Goal: Task Accomplishment & Management: Manage account settings

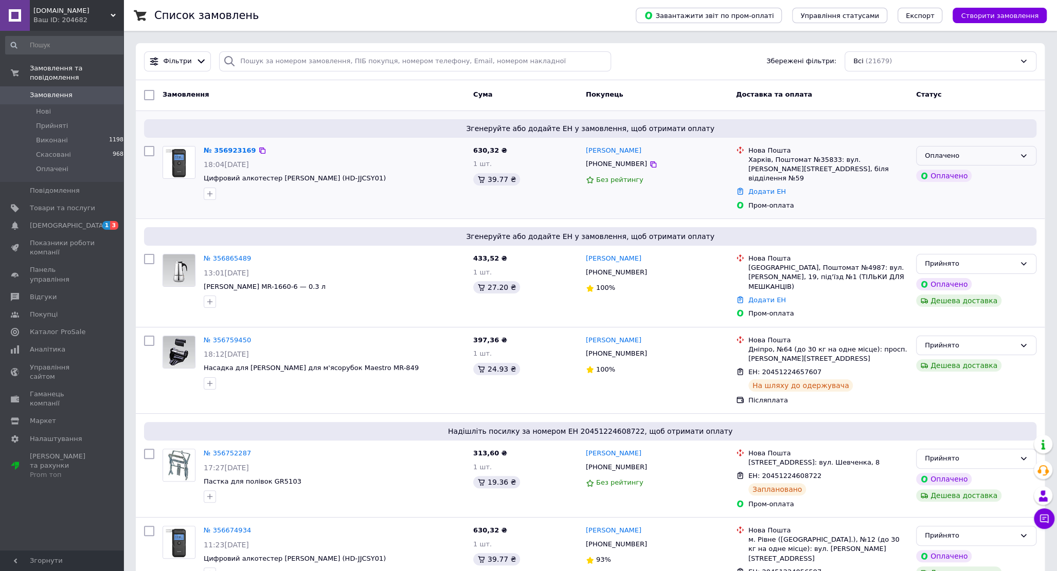
click at [970, 161] on div "Оплачено" at bounding box center [969, 156] width 90 height 11
click at [938, 180] on li "Прийнято" at bounding box center [975, 177] width 119 height 19
click at [232, 150] on link "№ 356923169" at bounding box center [230, 151] width 52 height 8
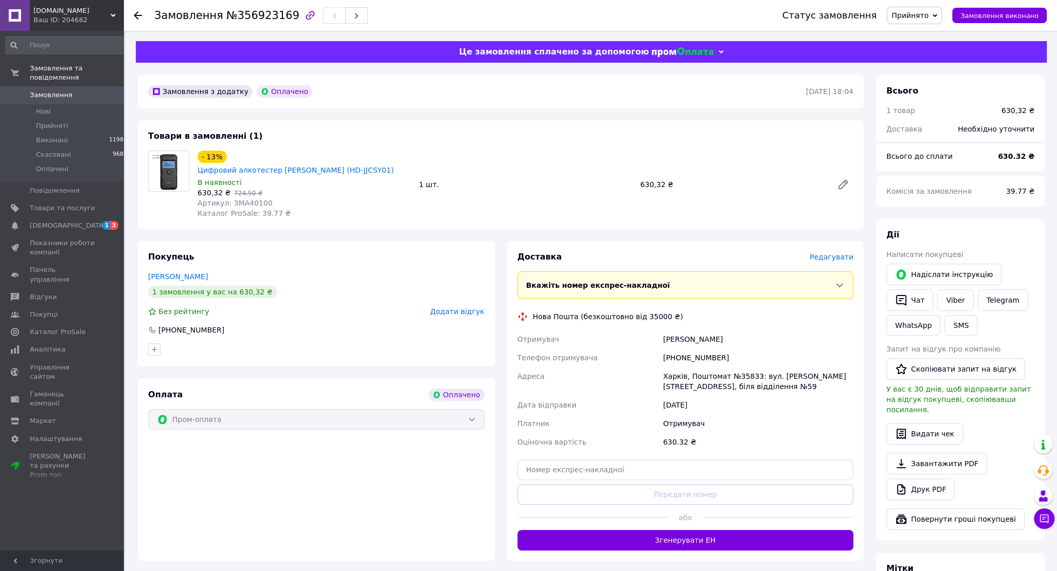
drag, startPoint x: 413, startPoint y: 158, endPoint x: 224, endPoint y: 161, distance: 189.2
click at [224, 161] on div "- 13% Цифровий алкотестер Xiaomi Mijia Lydsto (HD-JJCSY01) В наявності 630,32 ₴…" at bounding box center [303, 185] width 221 height 72
copy div "Цифровий алкотестер [PERSON_NAME] (HD-JJCSY01)"
click at [824, 253] on span "Редагувати" at bounding box center [831, 257] width 44 height 8
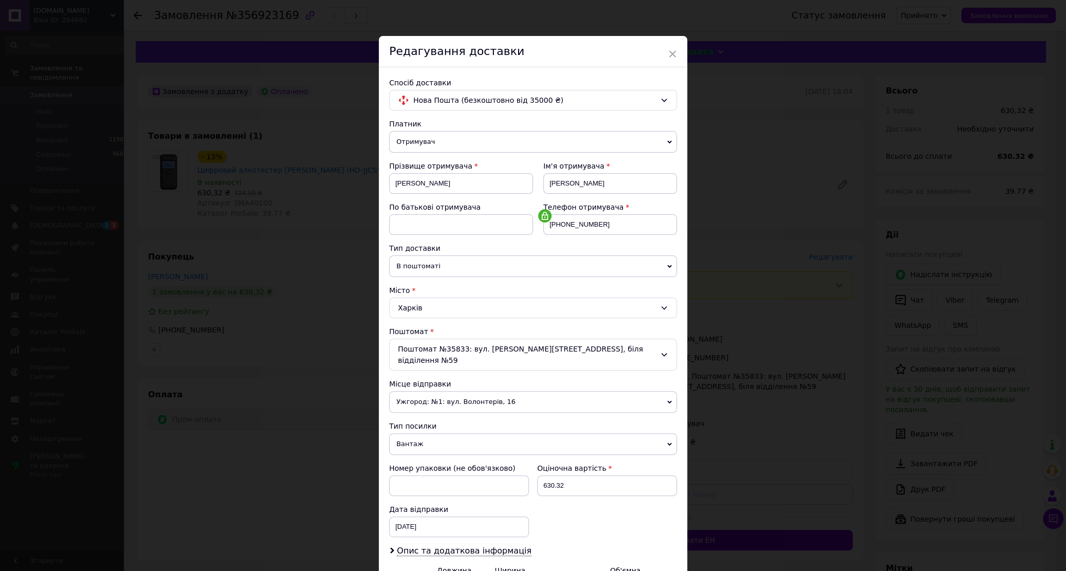
click at [432, 391] on span "Ужгород: №1: вул. Волонтерів, 16" at bounding box center [533, 402] width 288 height 22
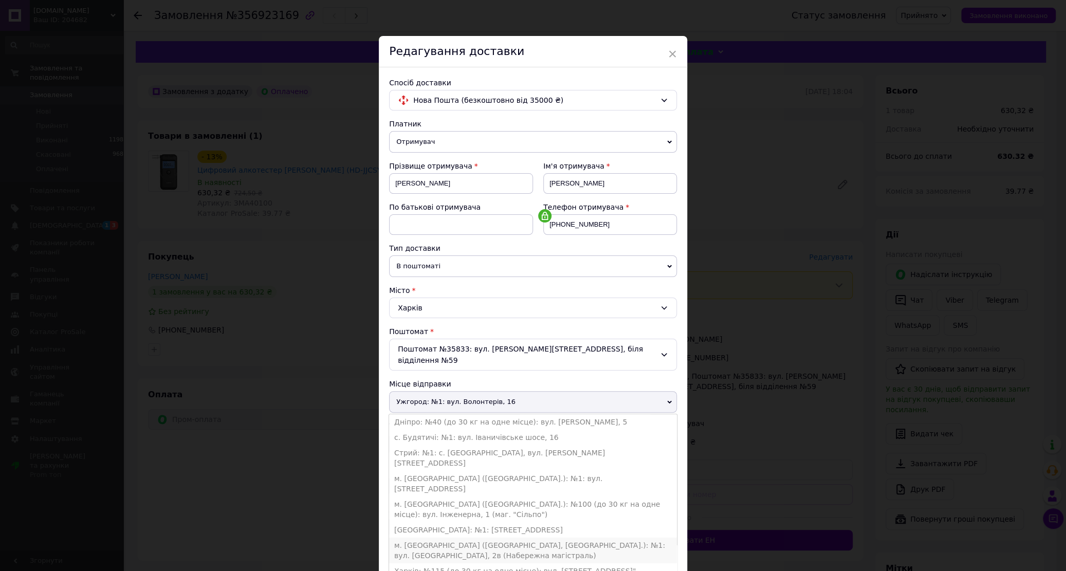
click at [434, 538] on li "м. [GEOGRAPHIC_DATA] ([GEOGRAPHIC_DATA], [GEOGRAPHIC_DATA].): №1: вул. [GEOGRAP…" at bounding box center [533, 551] width 288 height 26
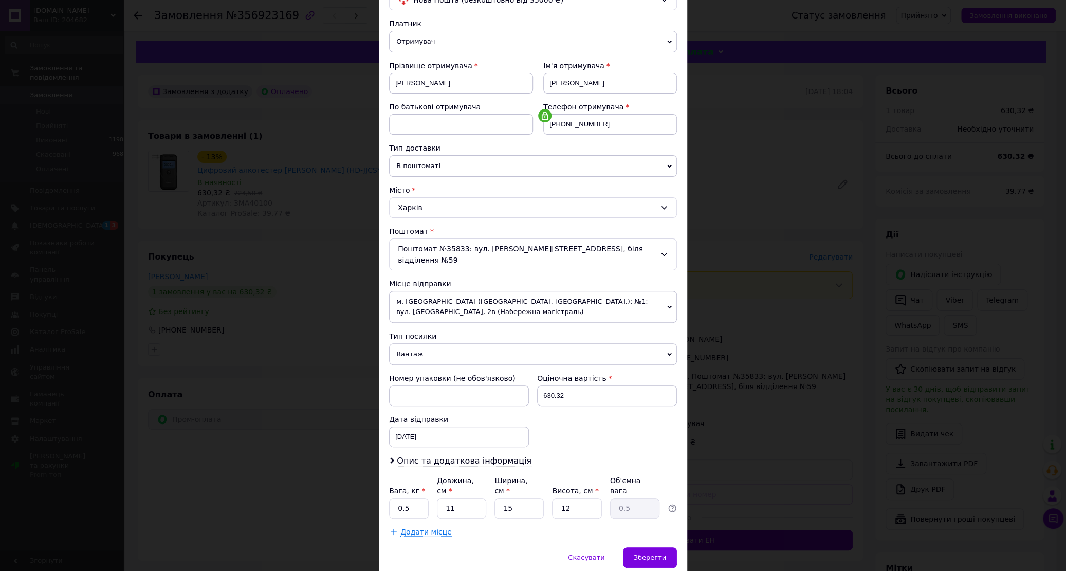
scroll to position [117, 0]
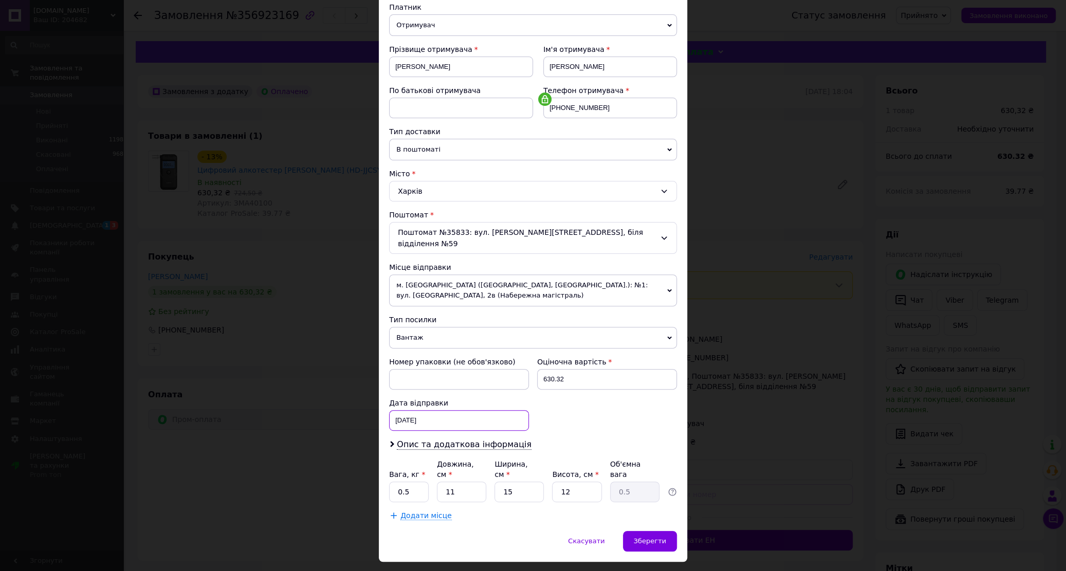
click at [437, 410] on input "[DATE]" at bounding box center [459, 420] width 140 height 21
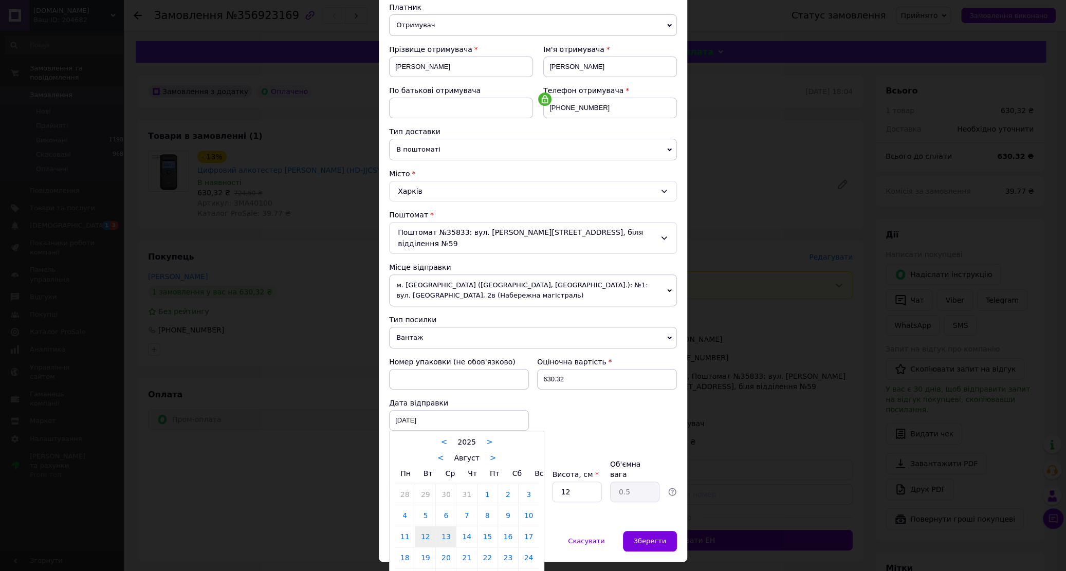
click at [442, 527] on link "13" at bounding box center [446, 537] width 20 height 21
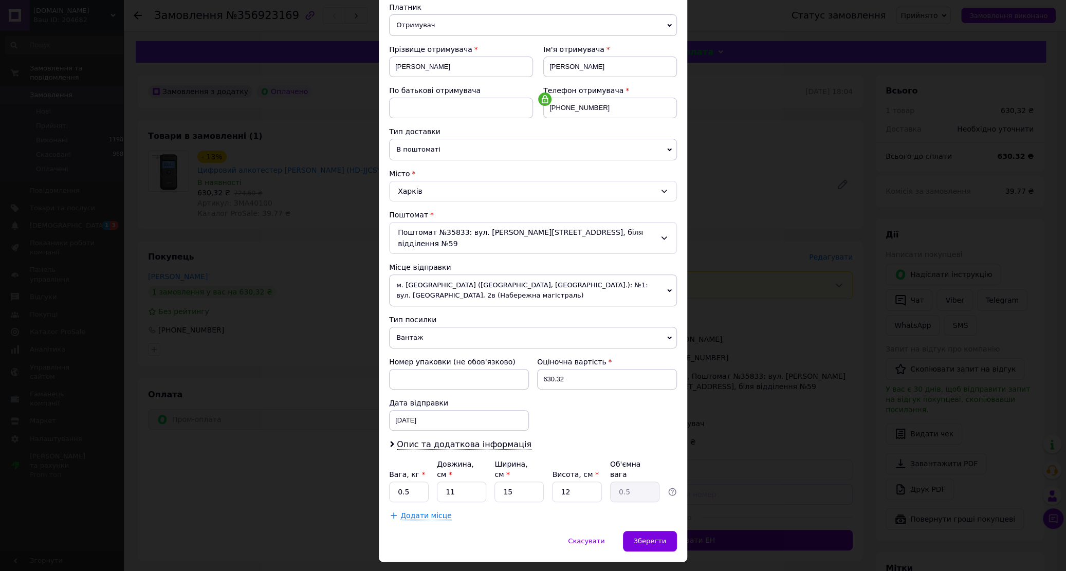
type input "[DATE]"
click at [427, 440] on span "Опис та додаткова інформація" at bounding box center [464, 445] width 135 height 10
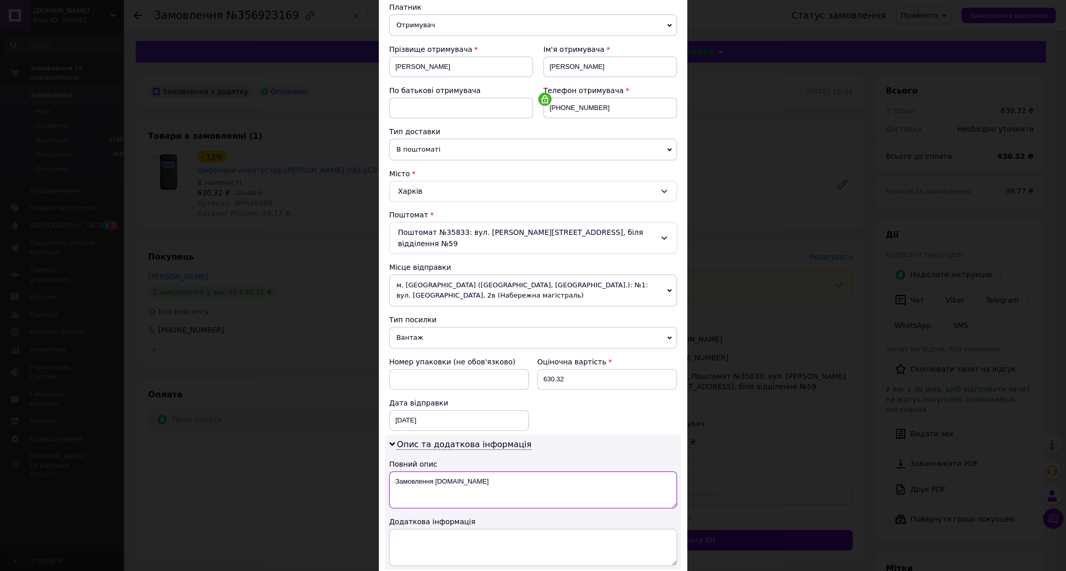
drag, startPoint x: 387, startPoint y: 472, endPoint x: 468, endPoint y: 473, distance: 80.7
click at [495, 471] on textarea "Замовлення [DOMAIN_NAME]" at bounding box center [533, 489] width 288 height 37
drag, startPoint x: 468, startPoint y: 473, endPoint x: 392, endPoint y: 472, distance: 76.1
click at [392, 472] on textarea "Замовлення [DOMAIN_NAME]" at bounding box center [533, 489] width 288 height 37
paste textarea "ифровий алкотестер [PERSON_NAME] (HD-JJCSY0"
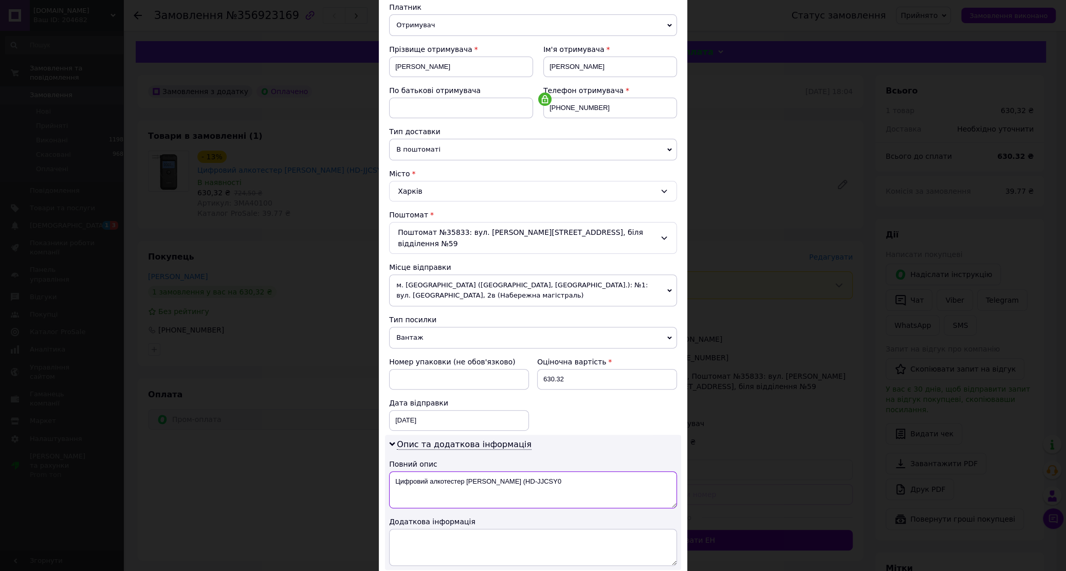
type textarea "Цифровий алкотестер [PERSON_NAME] (HD-JJCSY0"
click at [417, 535] on textarea at bounding box center [533, 547] width 288 height 37
paste textarea "Цифровий алкотестер [PERSON_NAME] (HD-JJCSY01)"
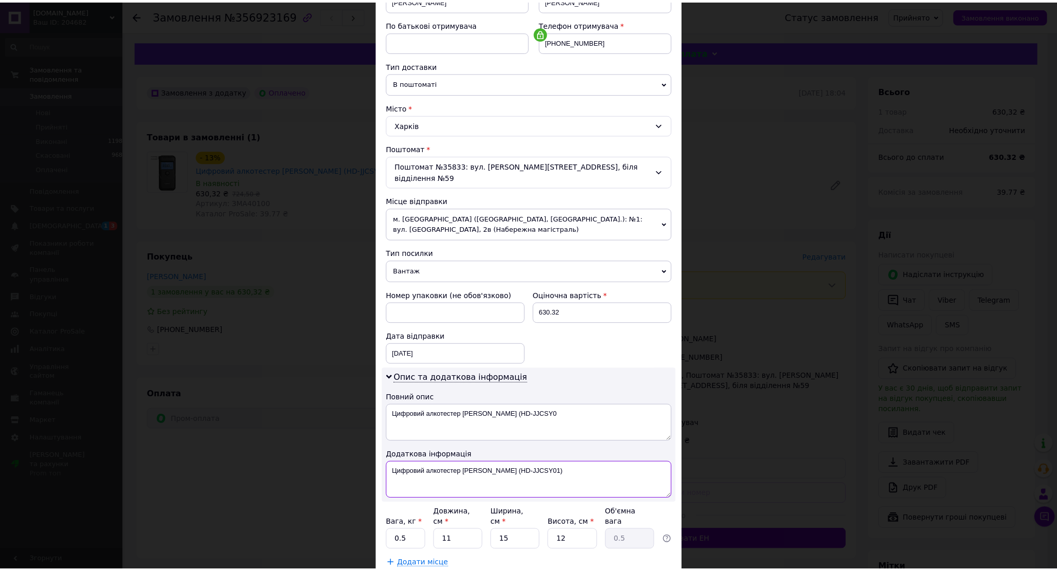
scroll to position [239, 0]
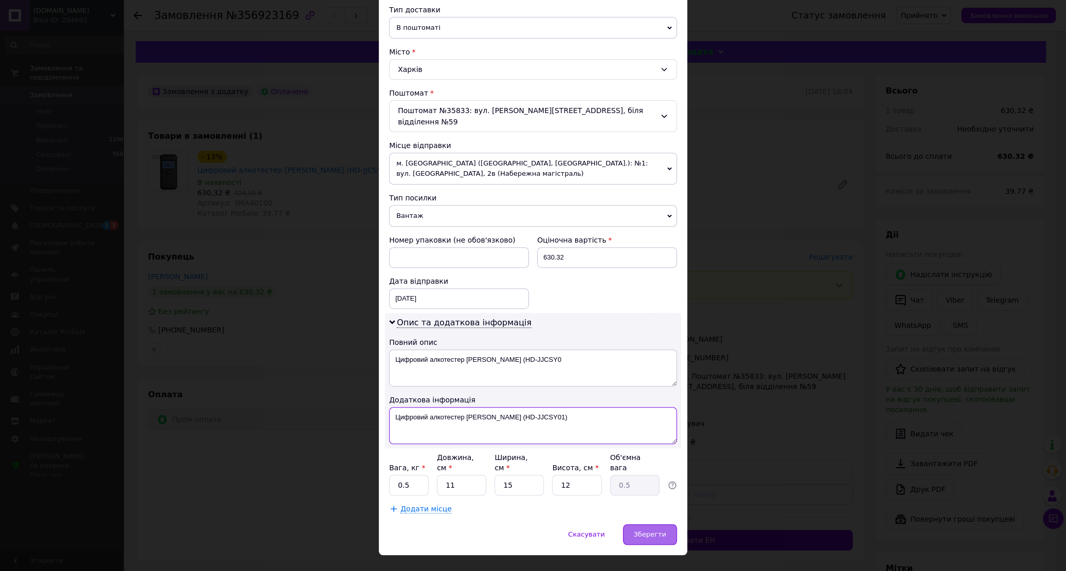
type textarea "Цифровий алкотестер [PERSON_NAME] (HD-JJCSY01)"
click at [645, 531] on span "Зберегти" at bounding box center [650, 535] width 32 height 8
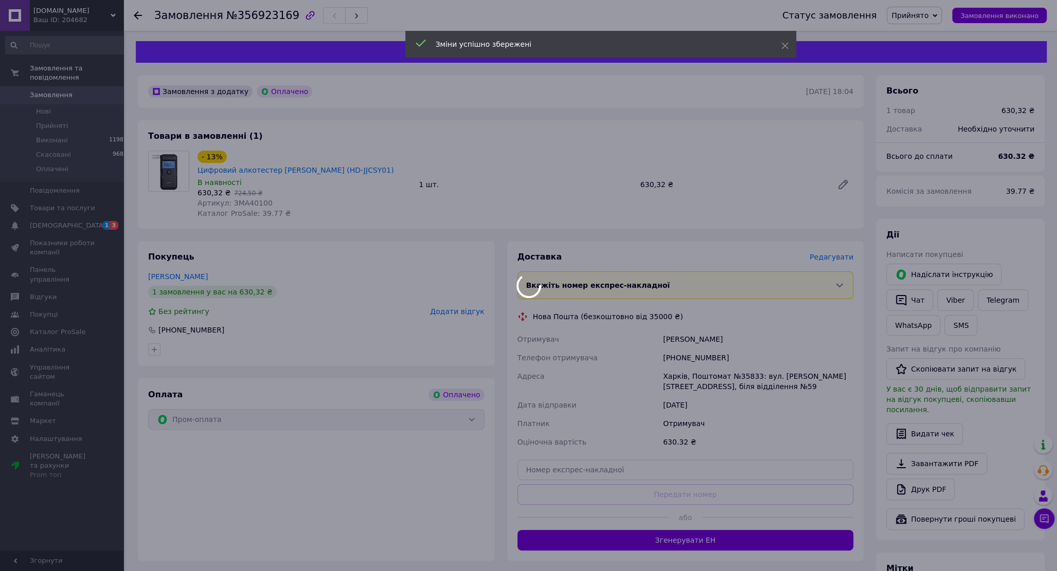
scroll to position [55, 0]
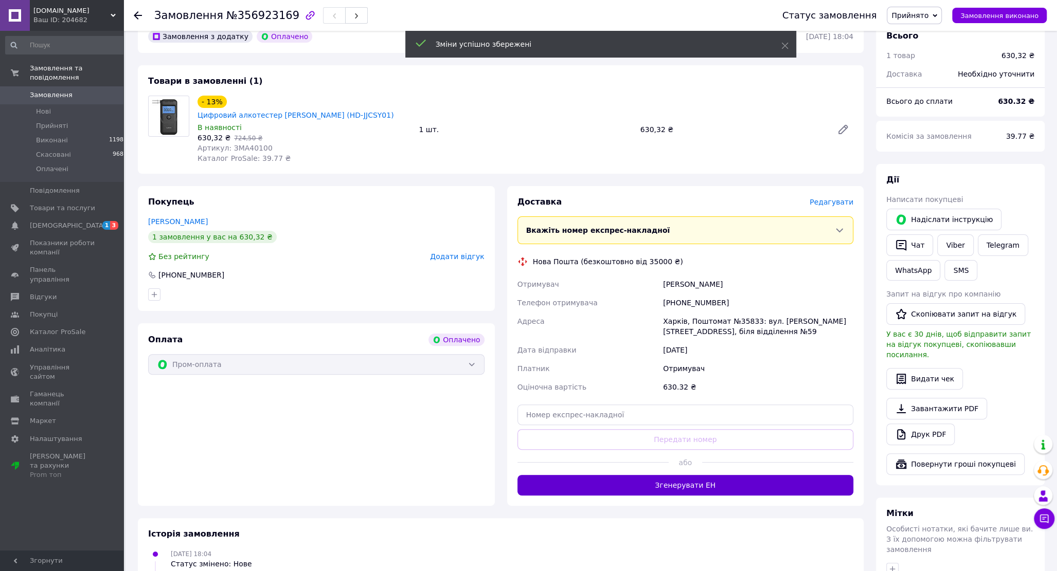
click at [681, 476] on button "Згенерувати ЕН" at bounding box center [685, 485] width 336 height 21
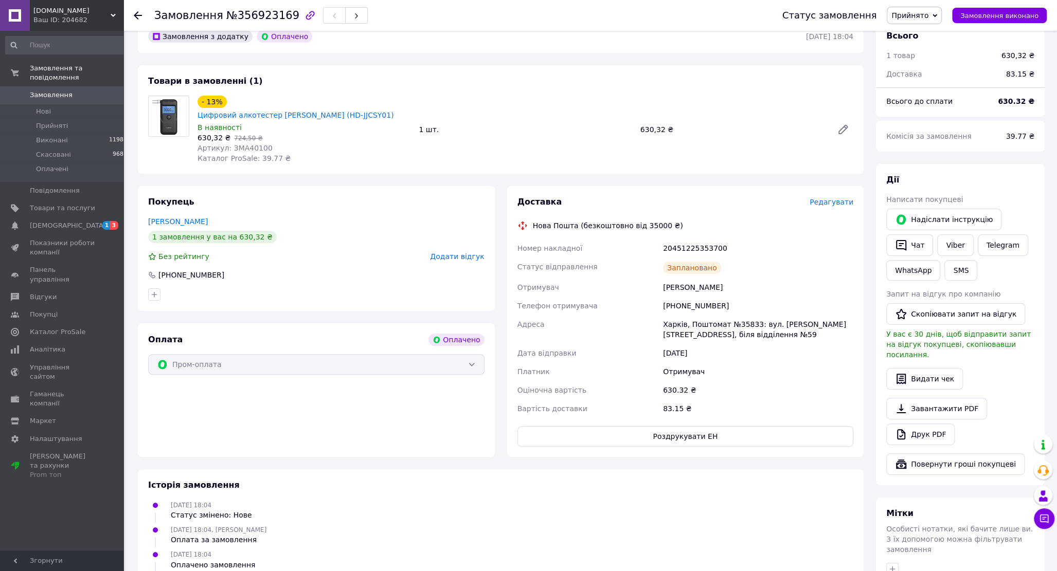
click at [136, 16] on use at bounding box center [138, 15] width 8 height 8
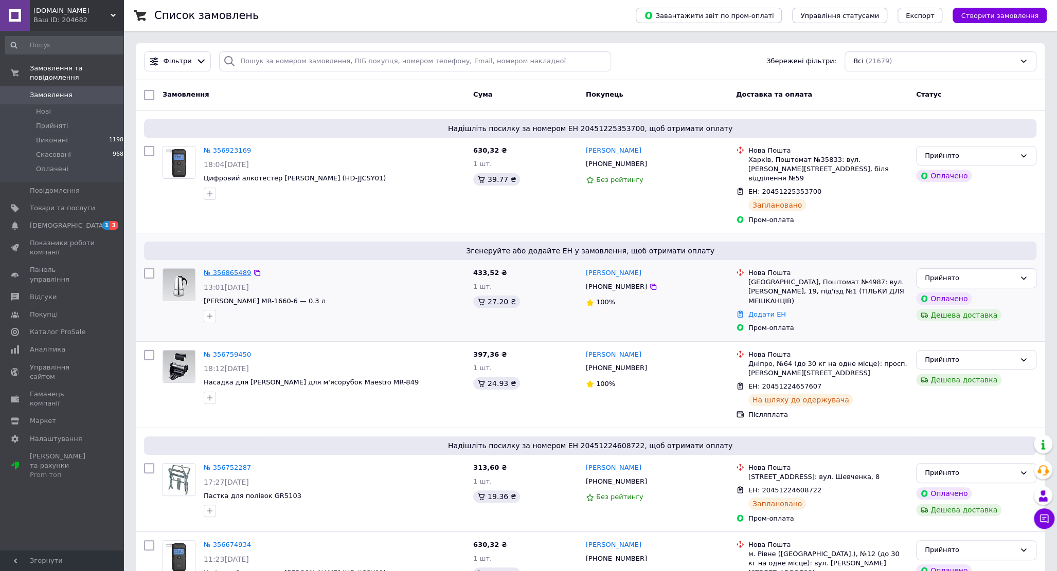
click at [221, 269] on link "№ 356865489" at bounding box center [227, 273] width 47 height 8
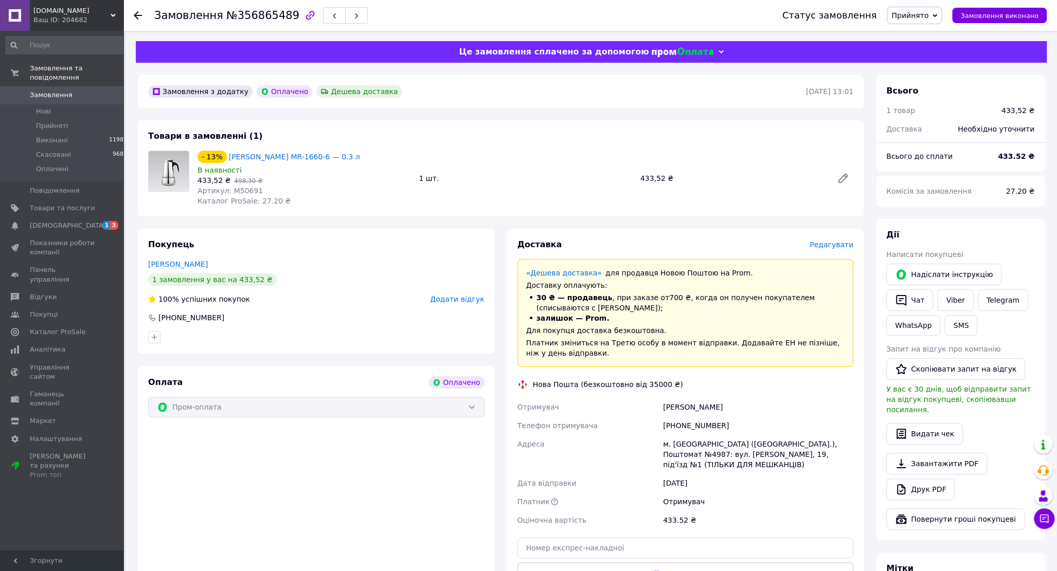
drag, startPoint x: 382, startPoint y: 158, endPoint x: 226, endPoint y: 160, distance: 156.3
click at [226, 160] on div "- 13% [PERSON_NAME] MR-1660-6 — 0.3 л" at bounding box center [303, 157] width 215 height 14
copy link "[PERSON_NAME] MR-1660-6 — 0.3 л"
click at [318, 157] on link "[PERSON_NAME] MR-1660-6 — 0.3 л" at bounding box center [294, 157] width 131 height 8
click at [830, 248] on span "Редагувати" at bounding box center [831, 245] width 44 height 8
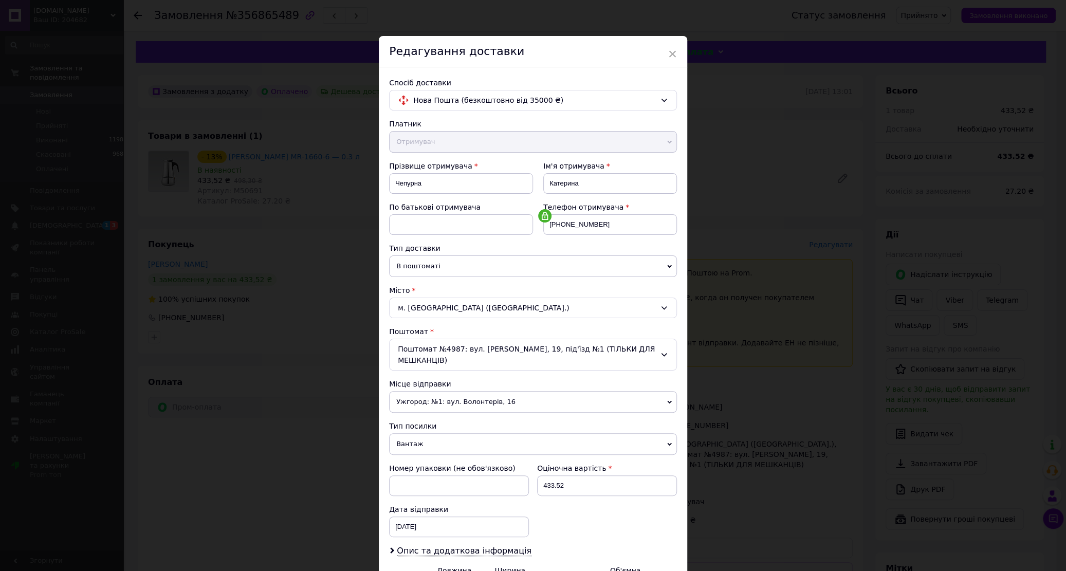
click at [446, 398] on span "Ужгород: №1: вул. Волонтерів, 16" at bounding box center [533, 402] width 288 height 22
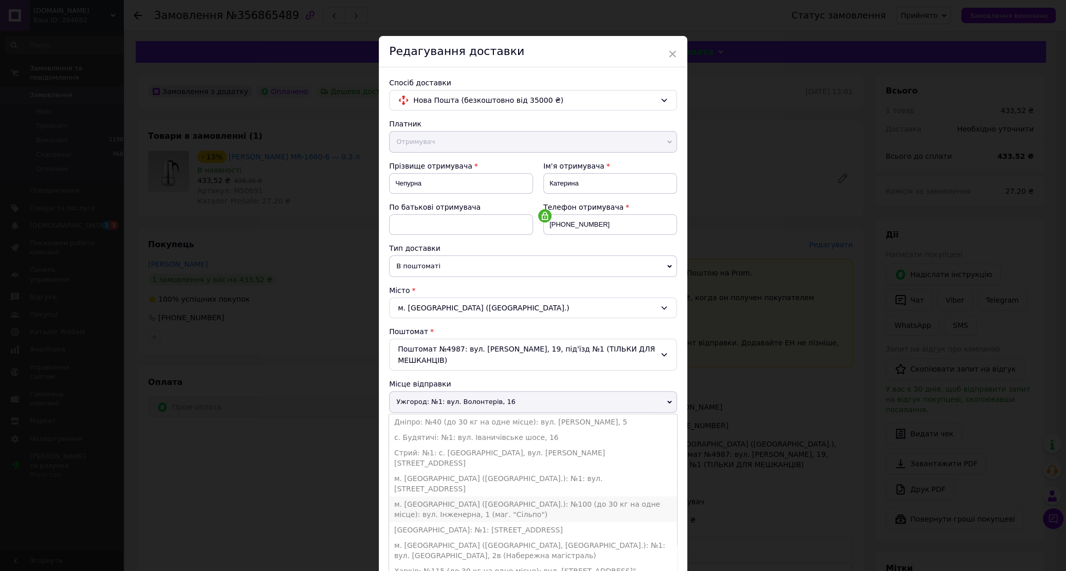
click at [429, 497] on li "м. [GEOGRAPHIC_DATA] ([GEOGRAPHIC_DATA].): №100 (до 30 кг на одне місце): вул. …" at bounding box center [533, 510] width 288 height 26
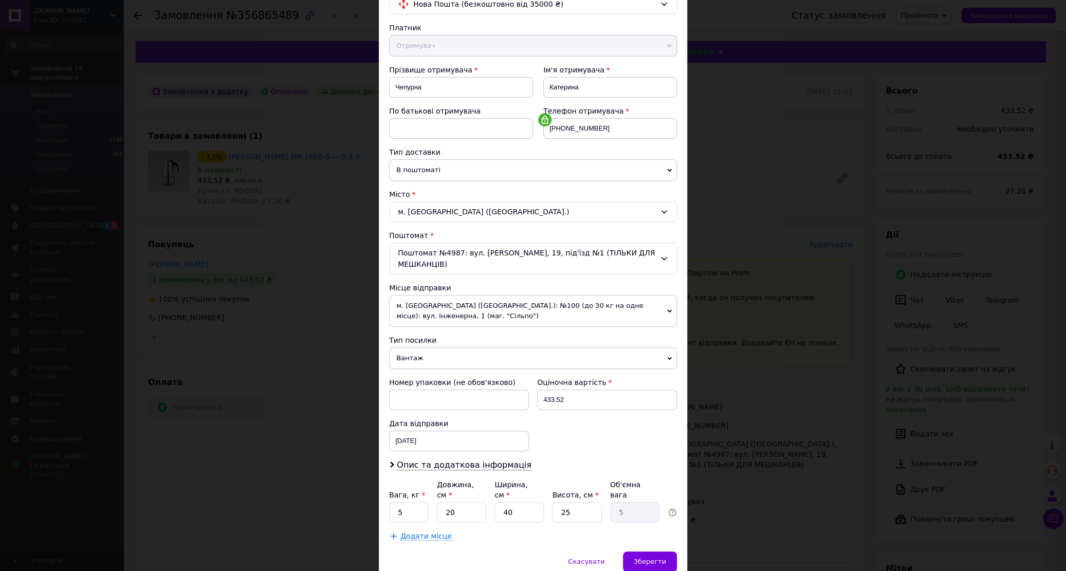
scroll to position [117, 0]
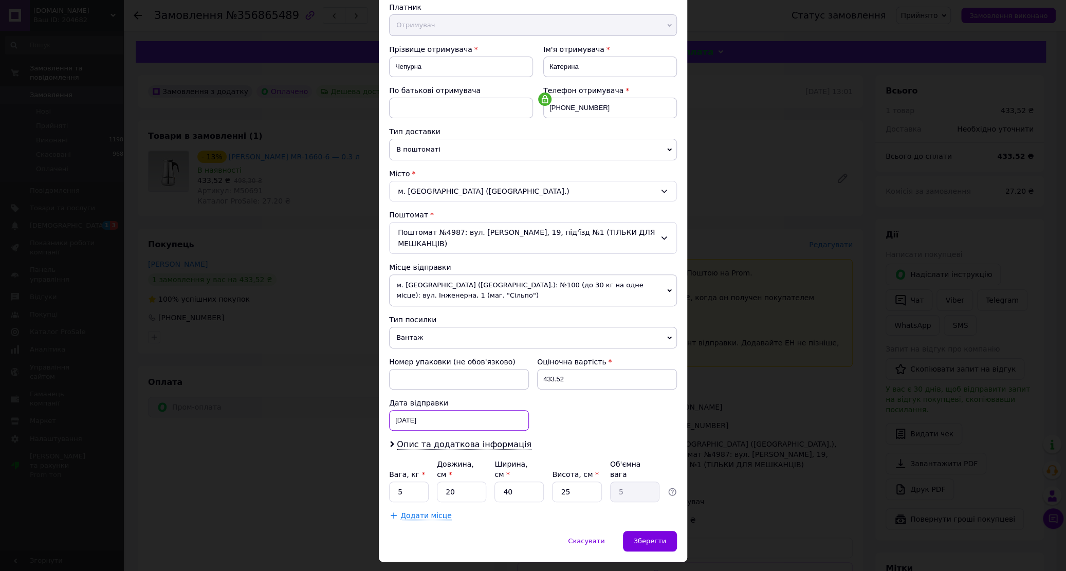
click at [425, 414] on input "[DATE]" at bounding box center [459, 420] width 140 height 21
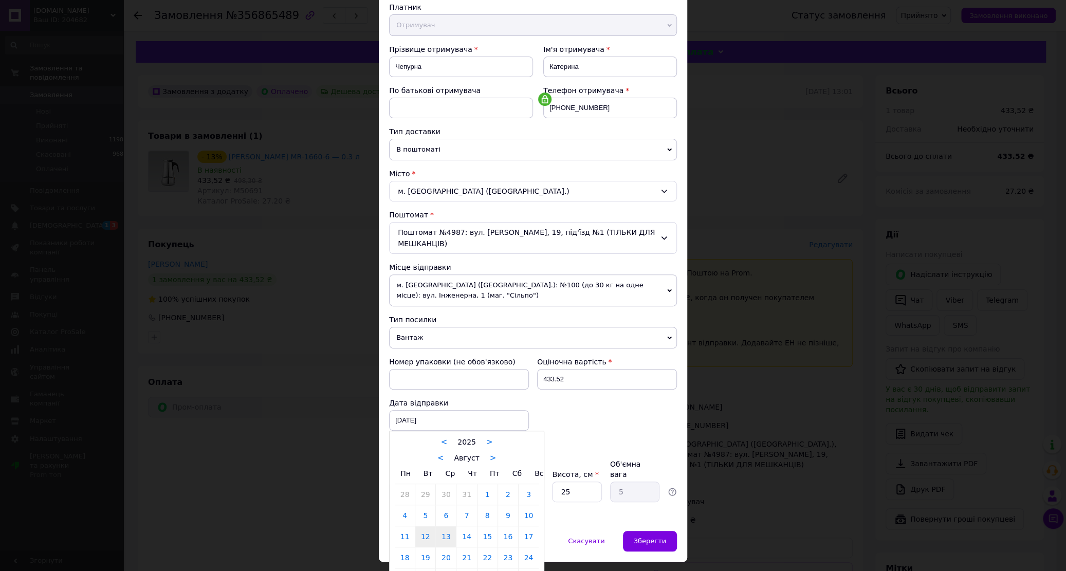
click at [441, 528] on link "13" at bounding box center [446, 537] width 20 height 21
type input "[DATE]"
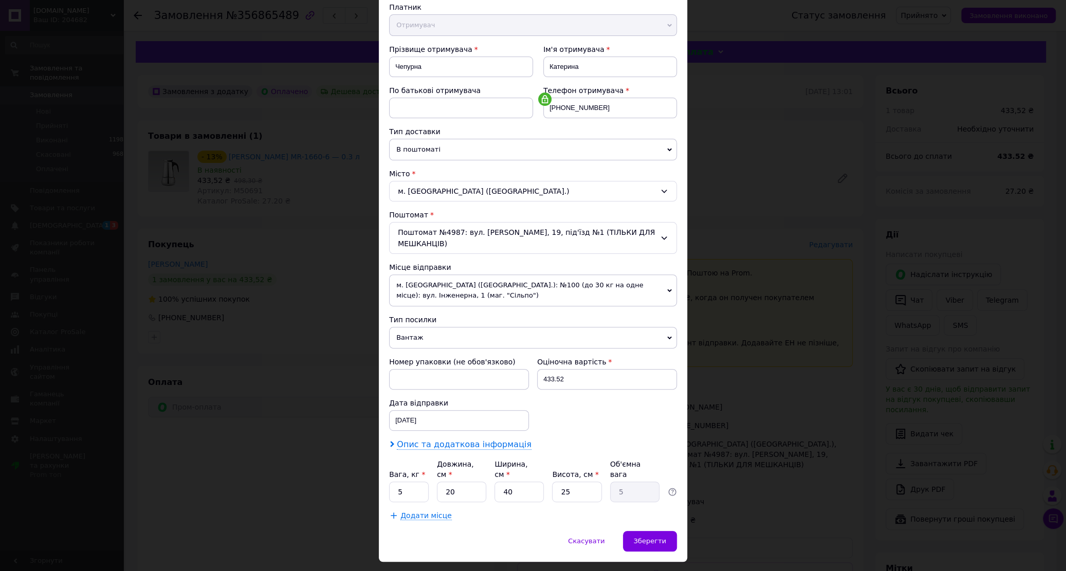
click at [410, 440] on span "Опис та додаткова інформація" at bounding box center [464, 445] width 135 height 10
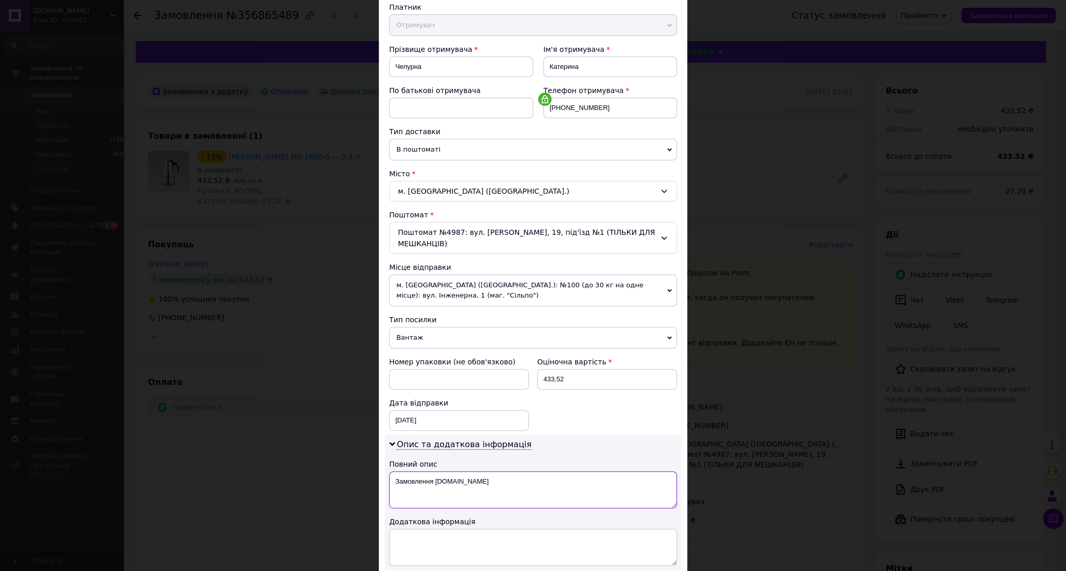
drag, startPoint x: 391, startPoint y: 468, endPoint x: 493, endPoint y: 476, distance: 102.1
click at [493, 476] on textarea "Замовлення [DOMAIN_NAME]" at bounding box center [533, 489] width 288 height 37
paste textarea "ейзерна кавоварка Maestro MR-1660-6 — 0.3 л"
type textarea "[PERSON_NAME] MR-1660-6 — 0.3 л"
click at [466, 540] on textarea at bounding box center [533, 547] width 288 height 37
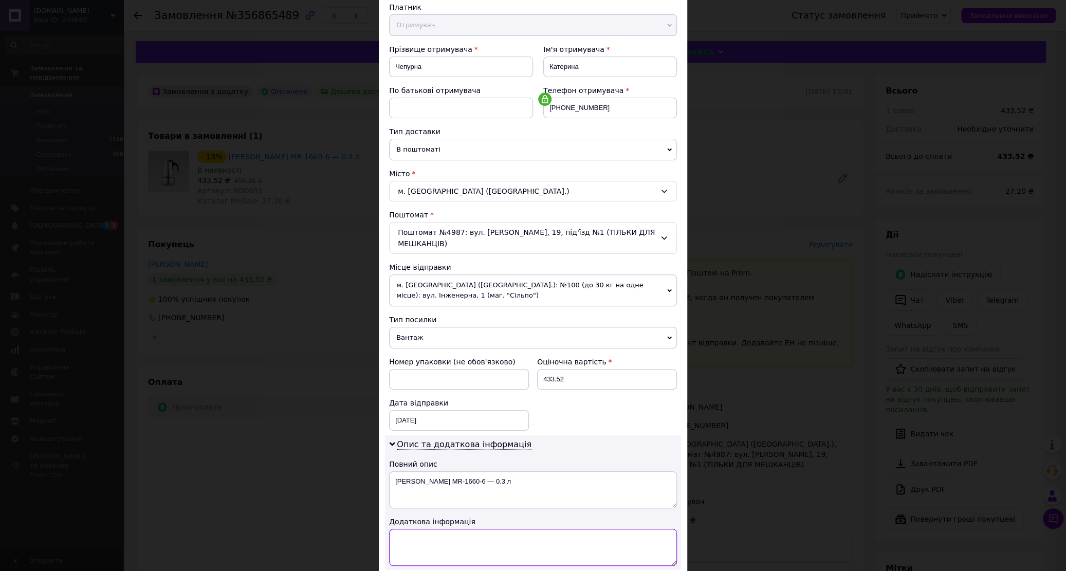
paste textarea "[PERSON_NAME] MR-1660-6 — 0.3 л"
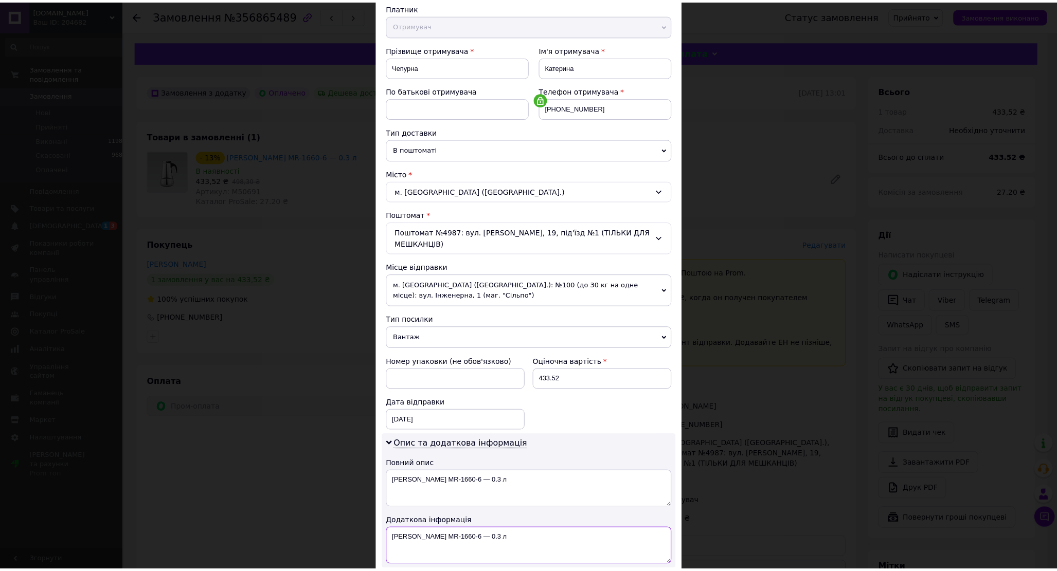
scroll to position [239, 0]
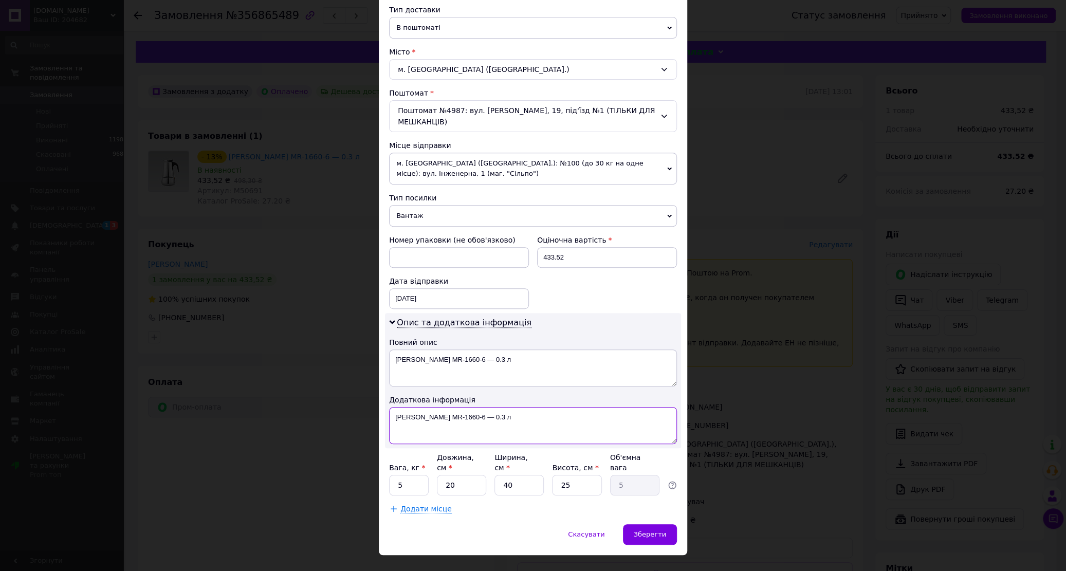
type textarea "[PERSON_NAME] MR-1660-6 — 0.3 л"
click at [395, 475] on input "5" at bounding box center [409, 485] width 40 height 21
type input "0.3"
click at [513, 475] on input "40" at bounding box center [519, 485] width 49 height 21
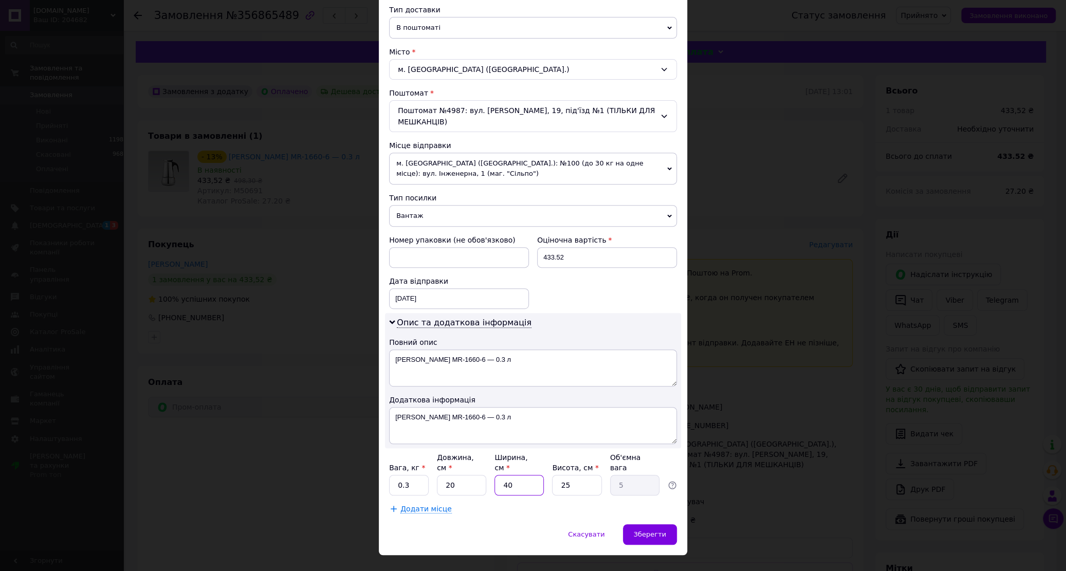
type input "1"
type input "0.13"
type input "13"
type input "1.63"
type input "13"
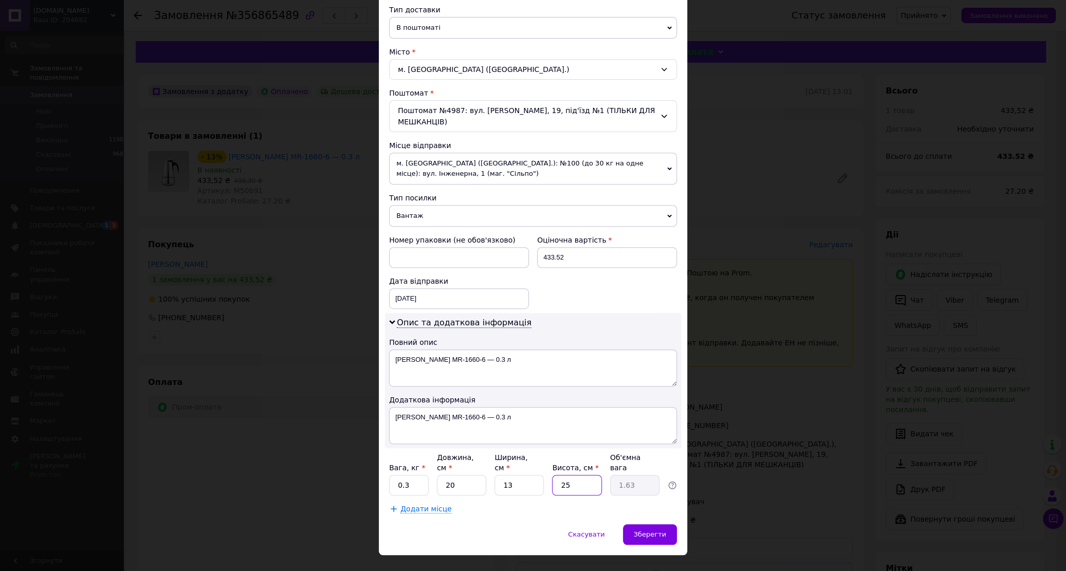
click at [572, 475] on input "25" at bounding box center [576, 485] width 49 height 21
type input "1"
type input "0.1"
type input "11"
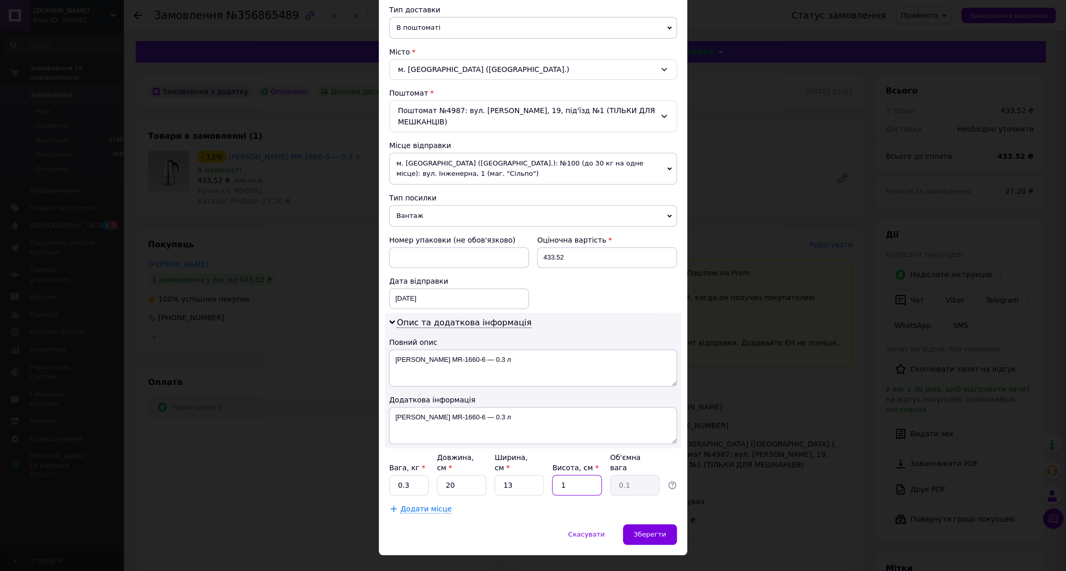
type input "0.72"
type input "11"
click at [453, 475] on input "20" at bounding box center [461, 485] width 49 height 21
type input "1"
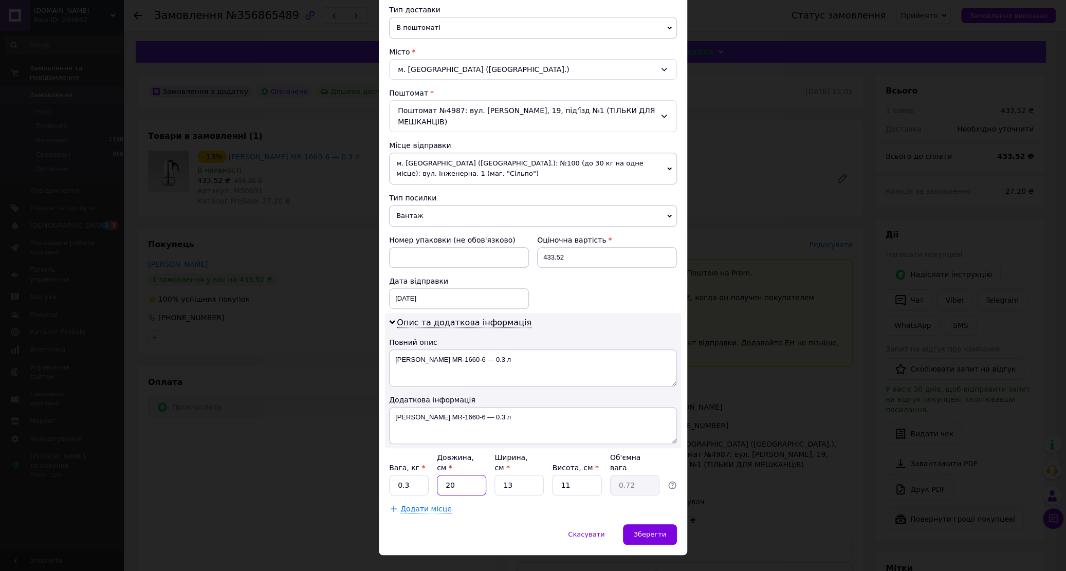
type input "0.1"
type input "18"
type input "0.64"
type input "18"
click at [577, 475] on input "11" at bounding box center [576, 485] width 49 height 21
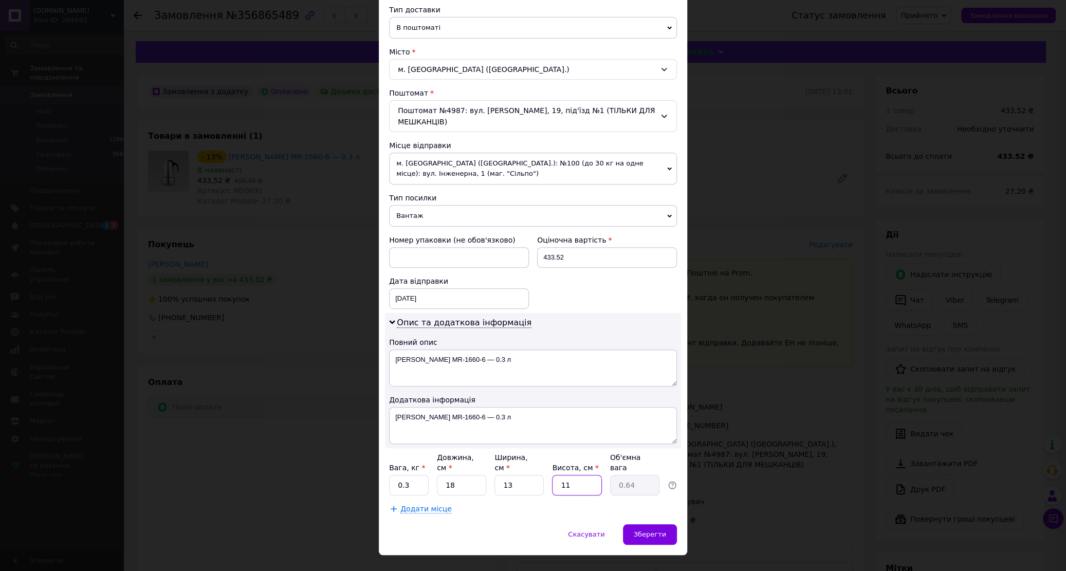
click at [577, 475] on input "11" at bounding box center [576, 485] width 49 height 21
type input "1"
type input "0.1"
type input "10"
type input "0.59"
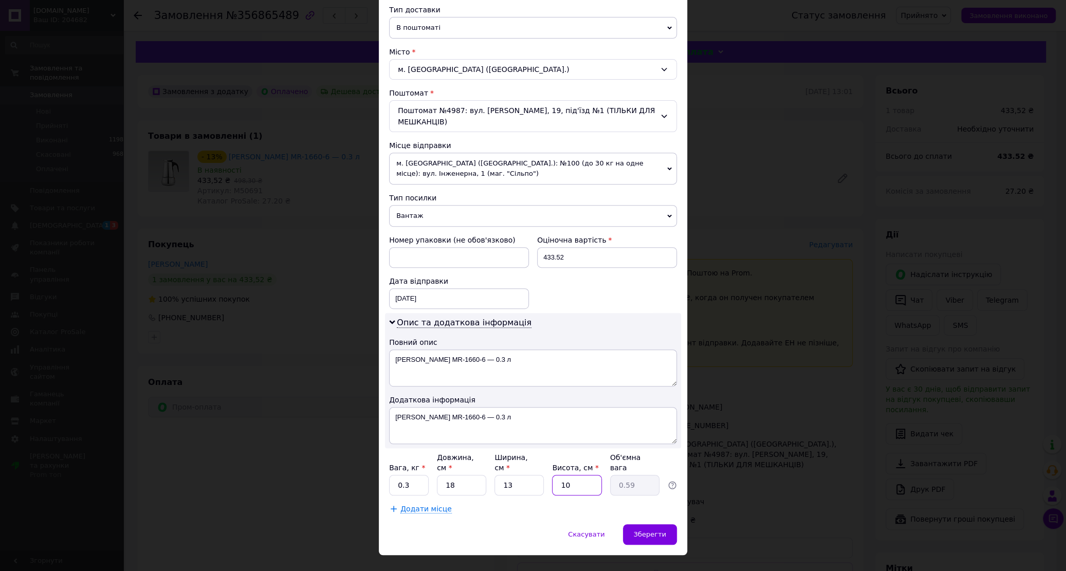
type input "10"
click at [460, 475] on input "18" at bounding box center [461, 485] width 49 height 21
type input "1"
type input "0.1"
type input "17"
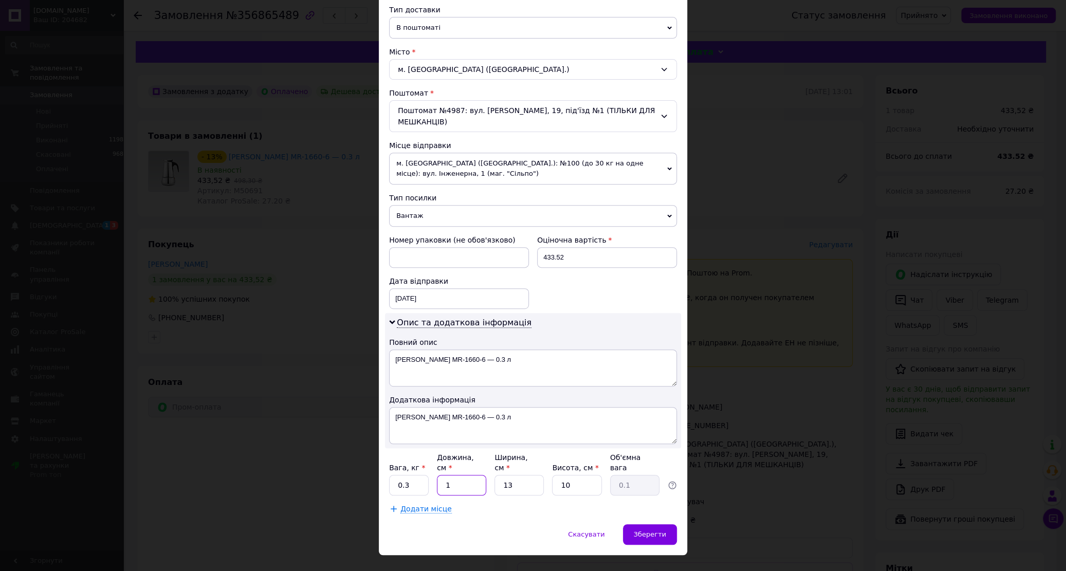
type input "0.55"
type input "17"
click at [515, 475] on input "13" at bounding box center [519, 485] width 49 height 21
type input "1"
type input "0.1"
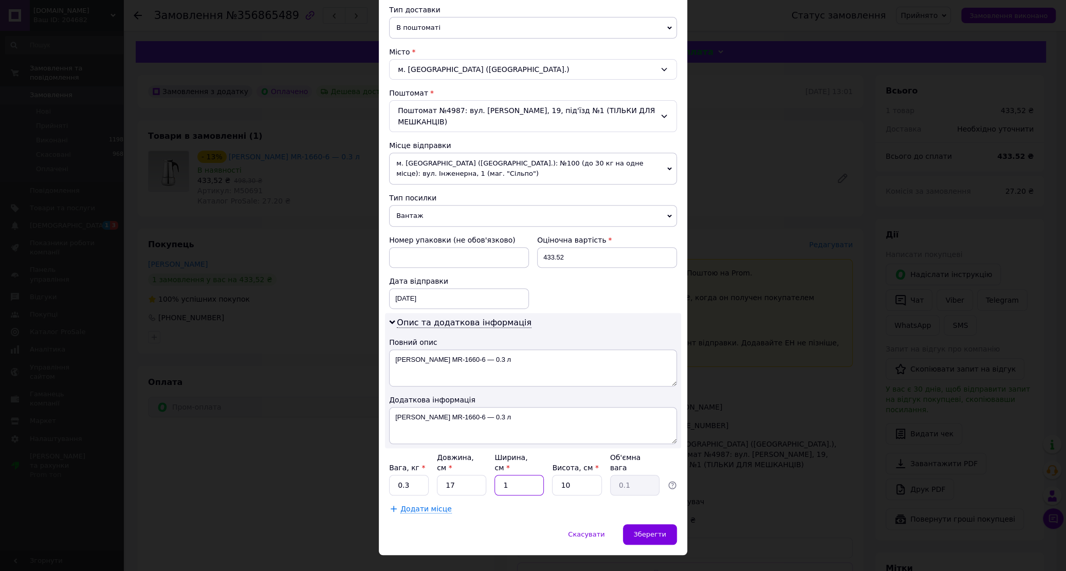
type input "11"
type input "0.47"
type input "11"
click at [644, 531] on span "Зберегти" at bounding box center [650, 535] width 32 height 8
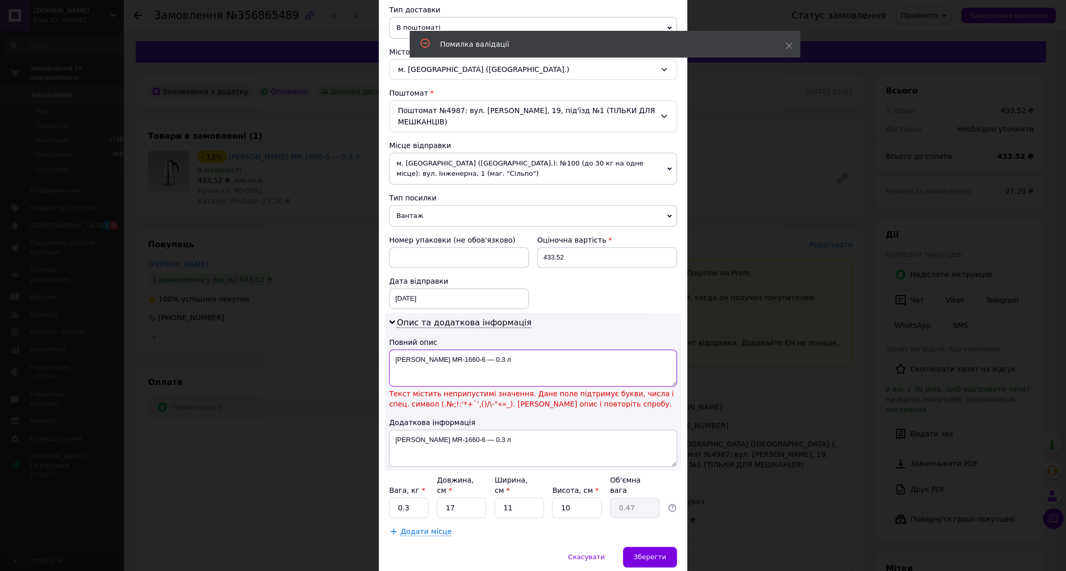
drag, startPoint x: 541, startPoint y: 349, endPoint x: 516, endPoint y: 353, distance: 26.0
click at [516, 353] on textarea "[PERSON_NAME] MR-1660-6 — 0.3 л" at bounding box center [533, 368] width 288 height 37
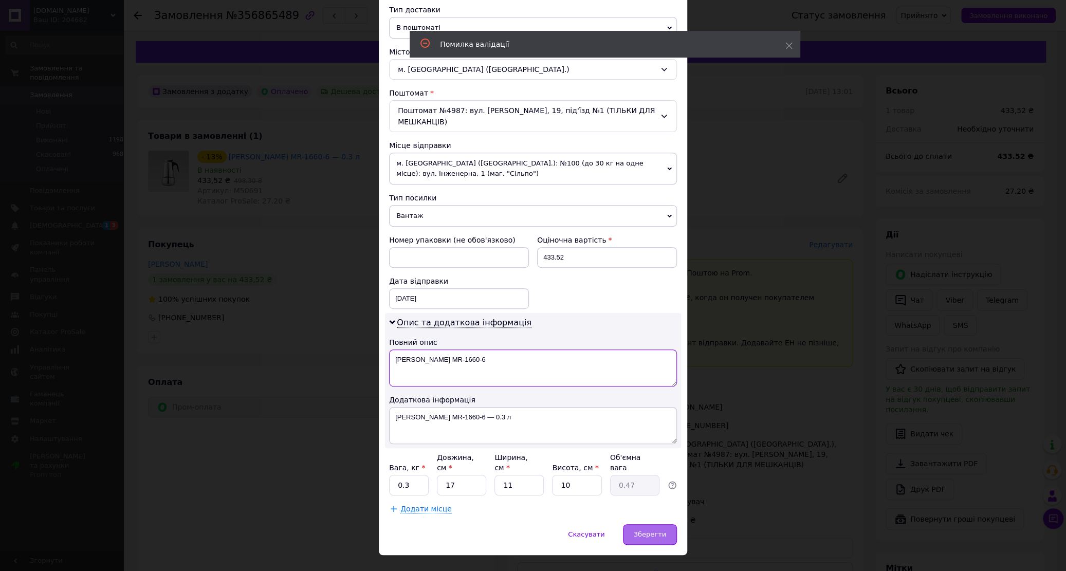
type textarea "[PERSON_NAME] MR-1660-6"
click at [639, 531] on span "Зберегти" at bounding box center [650, 535] width 32 height 8
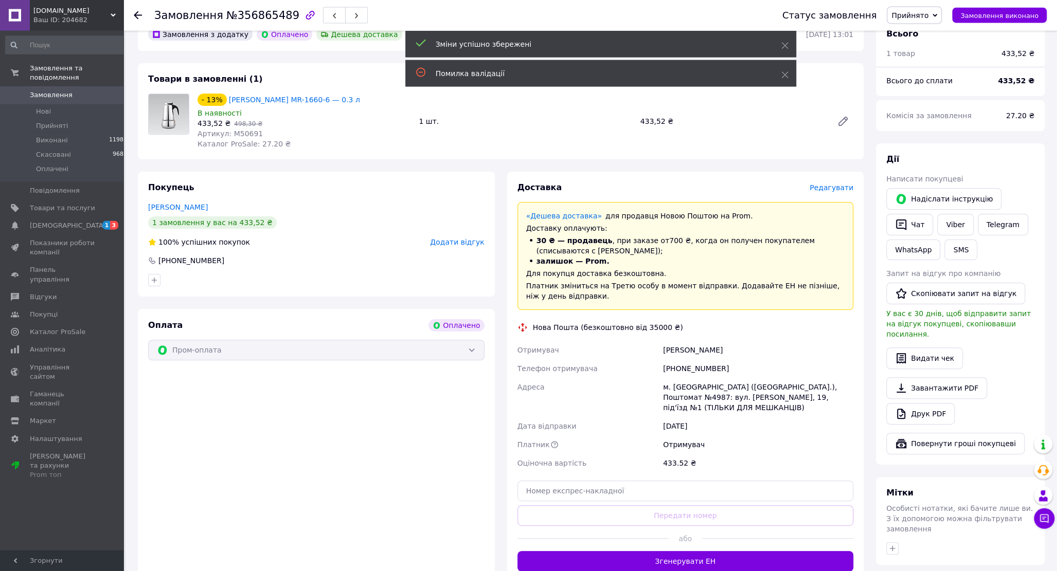
scroll to position [110, 0]
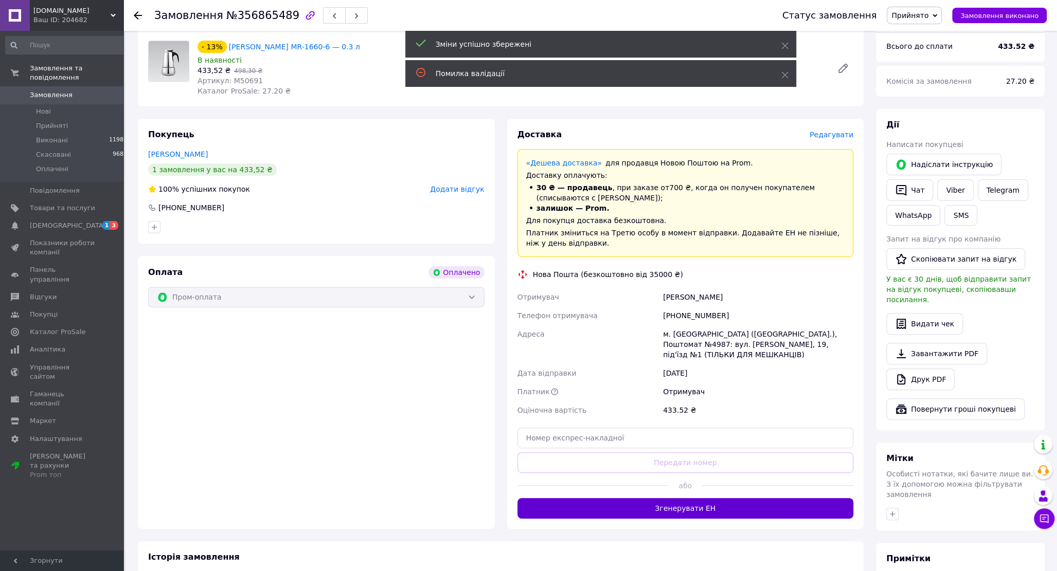
click at [695, 501] on button "Згенерувати ЕН" at bounding box center [685, 508] width 336 height 21
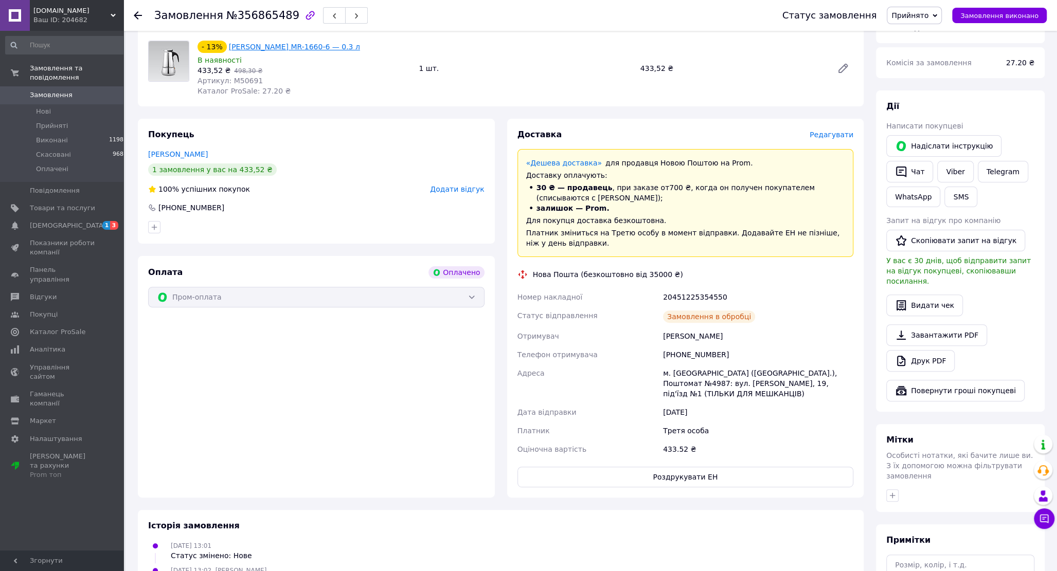
drag, startPoint x: 395, startPoint y: 48, endPoint x: 235, endPoint y: 48, distance: 159.9
click at [239, 47] on div "- 13% [PERSON_NAME] MR-1660-6 — 0.3 л" at bounding box center [303, 47] width 215 height 14
click at [229, 48] on link "[PERSON_NAME] MR-1660-6 — 0.3 л" at bounding box center [294, 47] width 131 height 8
click at [363, 89] on div "- 13% Гейзерна кавоварка Maestro MR-1660-6 — 0.3 л В наявності 433,52 ₴   498,3…" at bounding box center [303, 69] width 221 height 60
drag, startPoint x: 395, startPoint y: 50, endPoint x: 221, endPoint y: 46, distance: 174.4
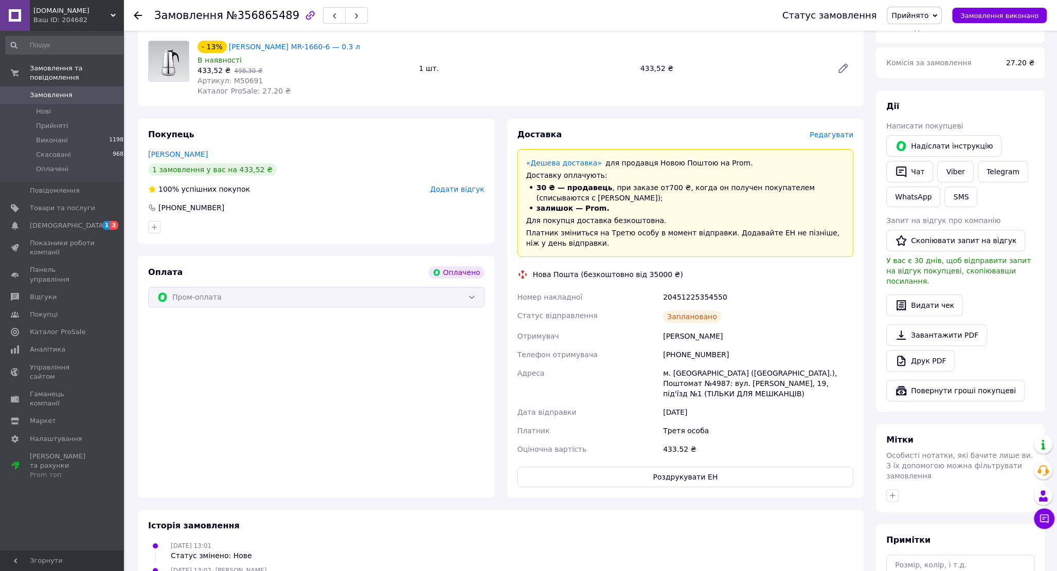
click at [221, 46] on div "- 13% [PERSON_NAME] MR-1660-6 — 0.3 л" at bounding box center [303, 47] width 215 height 14
copy div "[PERSON_NAME] MR-1660-6 — 0.3 л"
